Goal: Task Accomplishment & Management: Complete application form

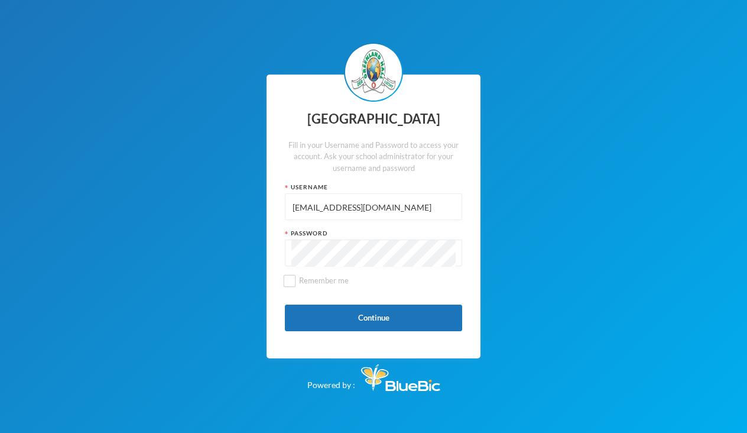
type input "[EMAIL_ADDRESS][DOMAIN_NAME]"
click at [288, 274] on div "Greenland Hall Fill in your Username and Password to access your account. Ask y…" at bounding box center [373, 216] width 214 height 284
click at [288, 277] on input "Remember me" at bounding box center [290, 280] width 12 height 12
checkbox input "true"
click at [357, 309] on button "Continue" at bounding box center [373, 317] width 177 height 27
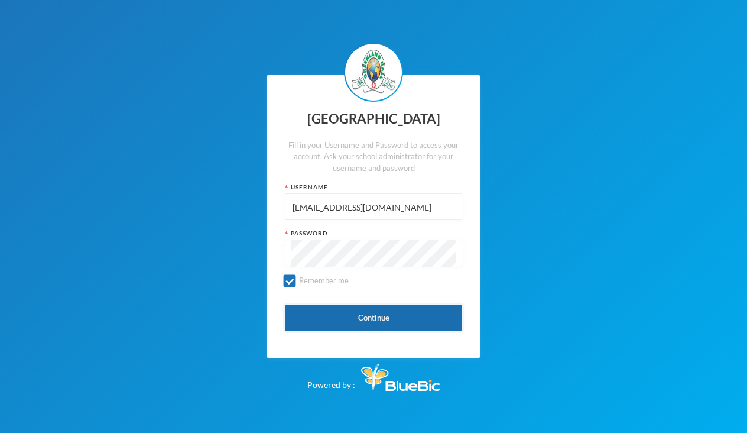
click at [396, 319] on button "Continue" at bounding box center [373, 317] width 177 height 27
click at [332, 311] on button "Continue" at bounding box center [373, 317] width 177 height 27
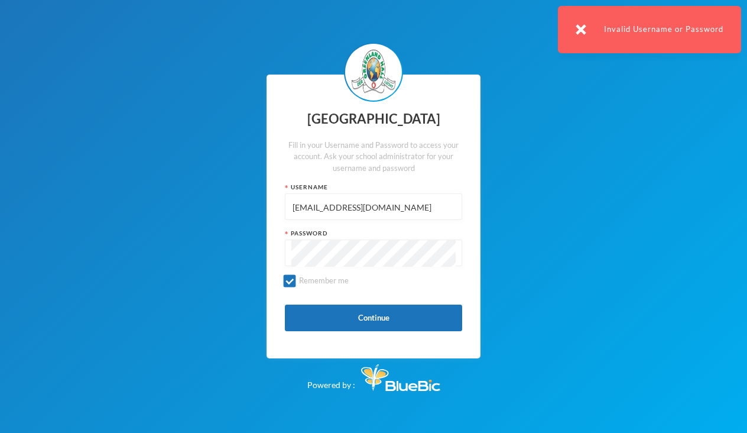
click at [635, 30] on div "Invalid Username or Password" at bounding box center [649, 29] width 183 height 47
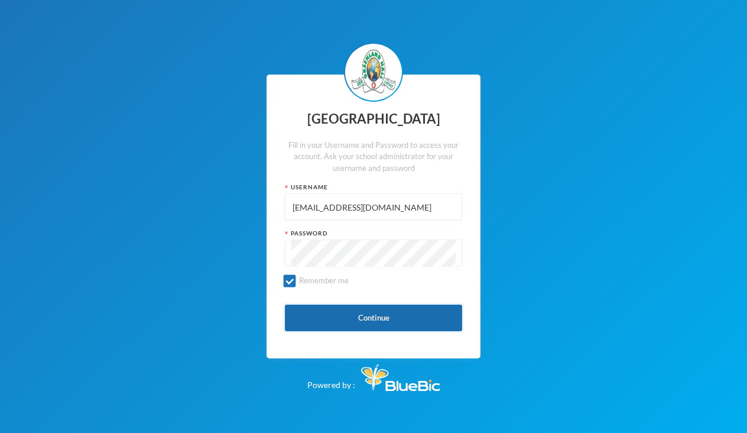
click at [357, 310] on button "Continue" at bounding box center [373, 317] width 177 height 27
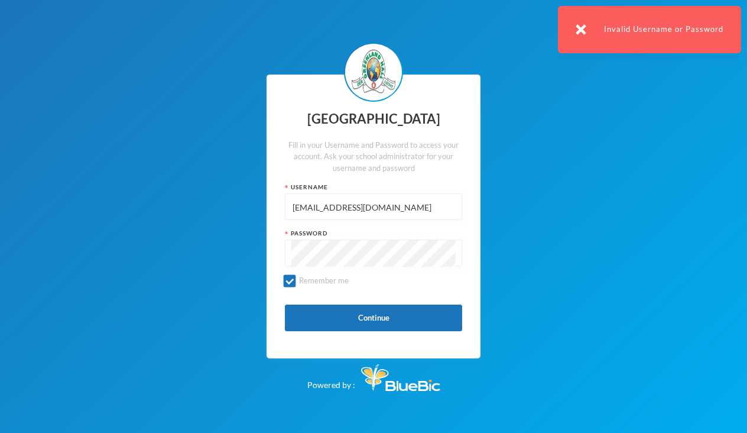
drag, startPoint x: 312, startPoint y: 94, endPoint x: 551, endPoint y: 71, distance: 239.8
click at [520, 76] on div "Greenland Hall Fill in your Username and Password to access your account. Ask y…" at bounding box center [373, 216] width 747 height 433
drag, startPoint x: 551, startPoint y: 71, endPoint x: 530, endPoint y: 44, distance: 34.2
click at [532, 57] on div "Greenland Hall Fill in your Username and Password to access your account. Ask y…" at bounding box center [373, 216] width 747 height 433
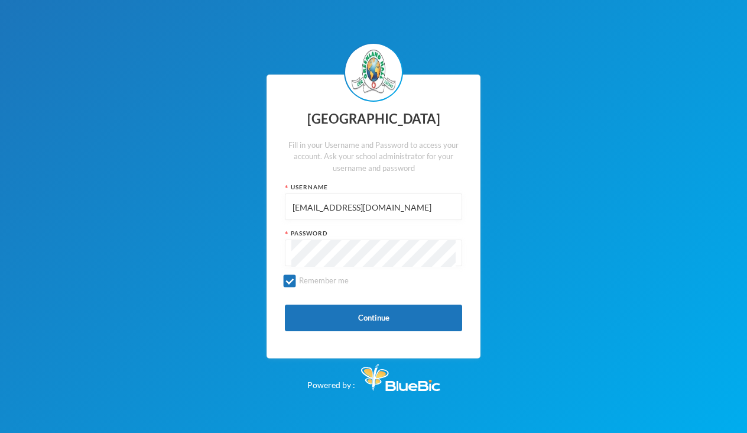
click at [508, 8] on div "Greenland Hall Fill in your Username and Password to access your account. Ask y…" at bounding box center [373, 216] width 747 height 433
type input "[EMAIL_ADDRESS][DOMAIN_NAME]"
click at [381, 311] on button "Continue" at bounding box center [373, 317] width 177 height 27
click at [557, 218] on div "Greenland Hall Fill in your Username and Password to access your account. Ask y…" at bounding box center [373, 216] width 747 height 433
click at [343, 308] on button "Continue" at bounding box center [373, 317] width 177 height 27
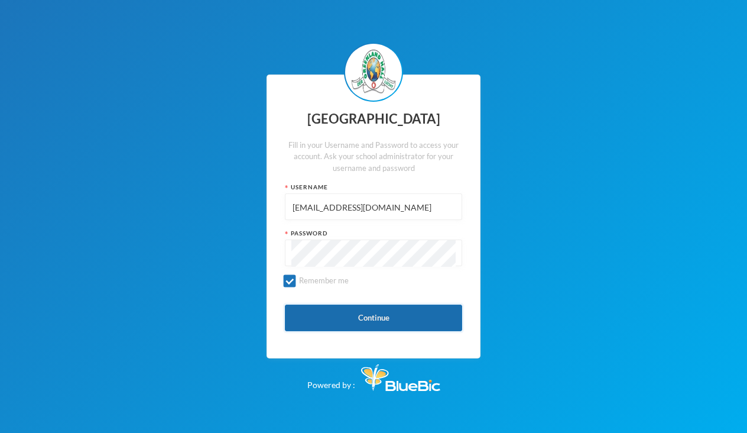
click at [355, 317] on button "Continue" at bounding box center [373, 317] width 177 height 27
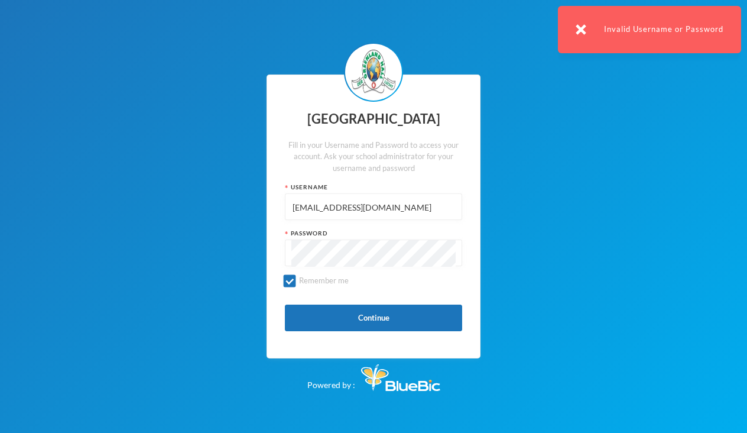
drag, startPoint x: 733, startPoint y: 30, endPoint x: 724, endPoint y: 31, distance: 9.5
click at [724, 31] on div "Invalid Username or Password" at bounding box center [649, 29] width 183 height 47
